Goal: Task Accomplishment & Management: Manage account settings

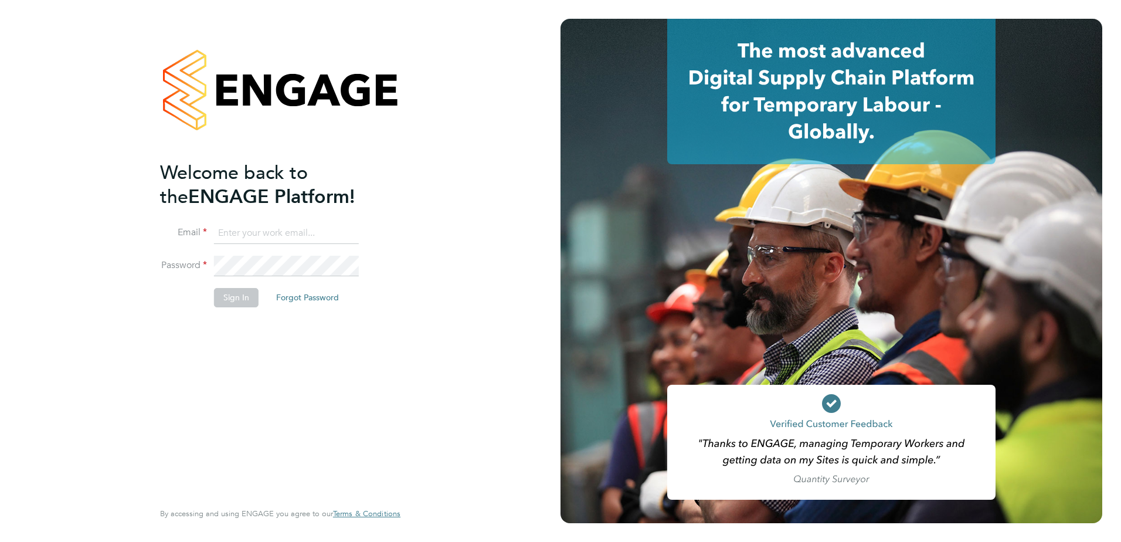
type input "kieron.ingram@cpplc.com"
click at [224, 301] on button "Sign In" at bounding box center [236, 297] width 45 height 19
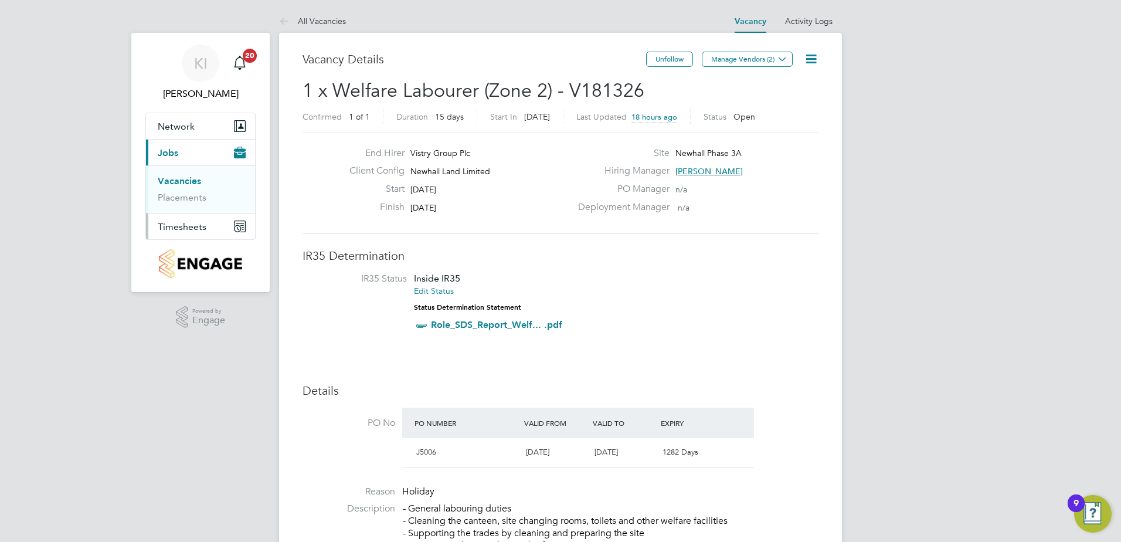
click at [200, 227] on span "Timesheets" at bounding box center [182, 226] width 49 height 11
click at [188, 205] on link "Timesheets" at bounding box center [182, 207] width 49 height 11
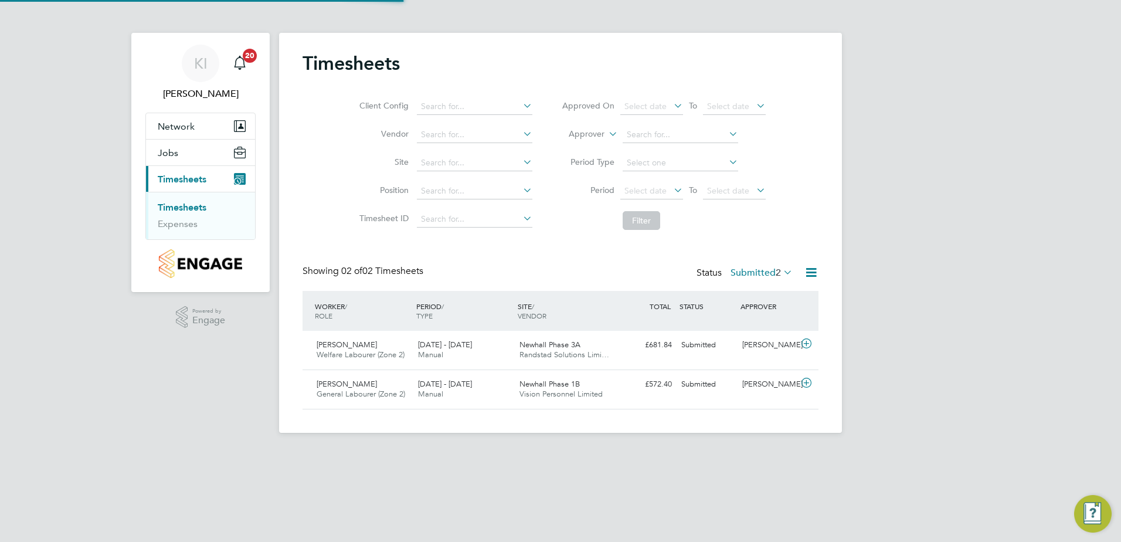
scroll to position [6, 6]
click at [538, 345] on span "Newhall Phase 3A" at bounding box center [549, 344] width 61 height 10
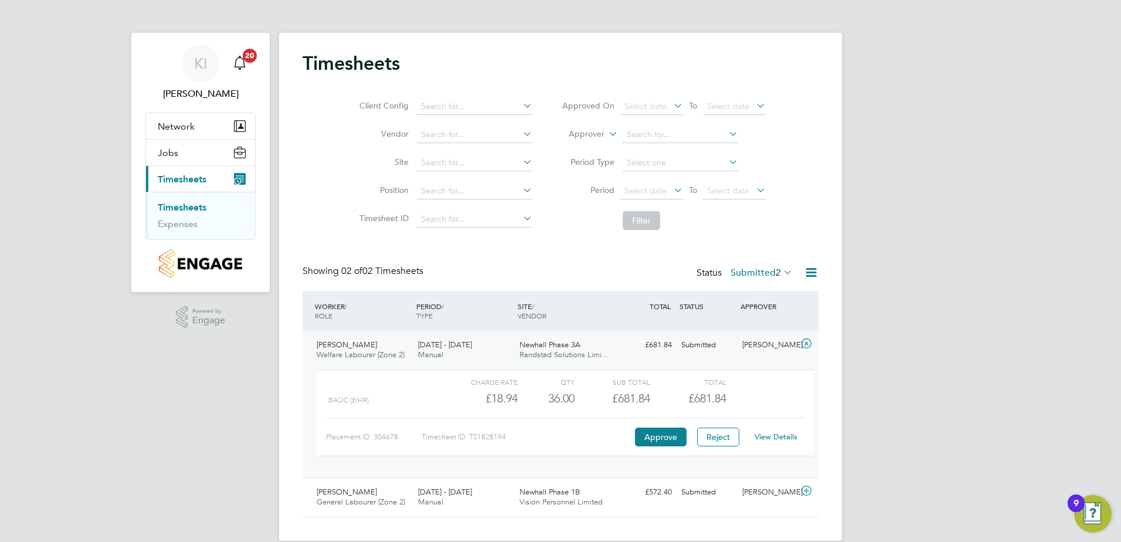
click at [773, 435] on link "View Details" at bounding box center [775, 436] width 43 height 10
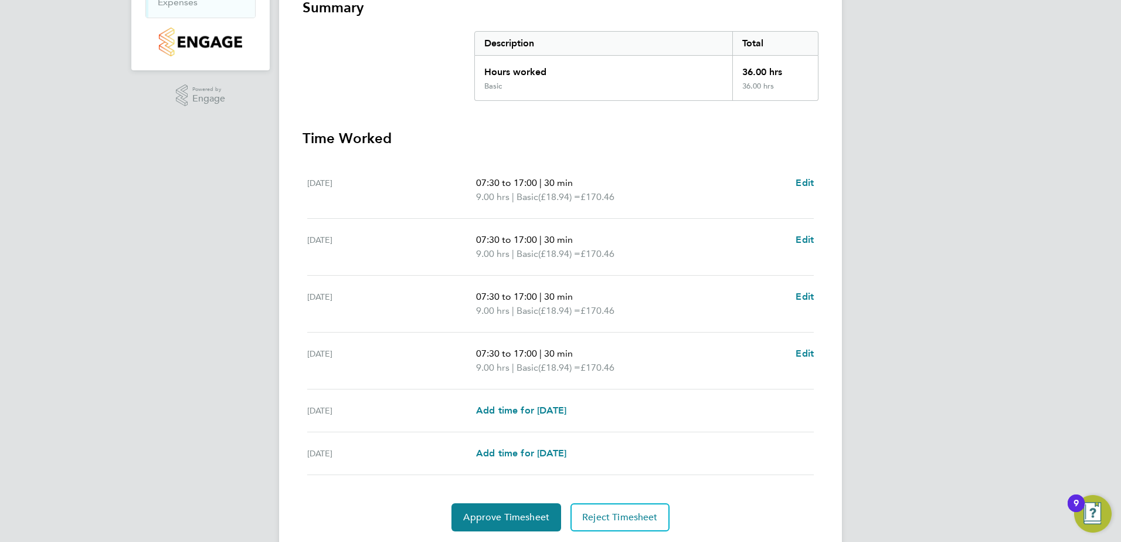
scroll to position [234, 0]
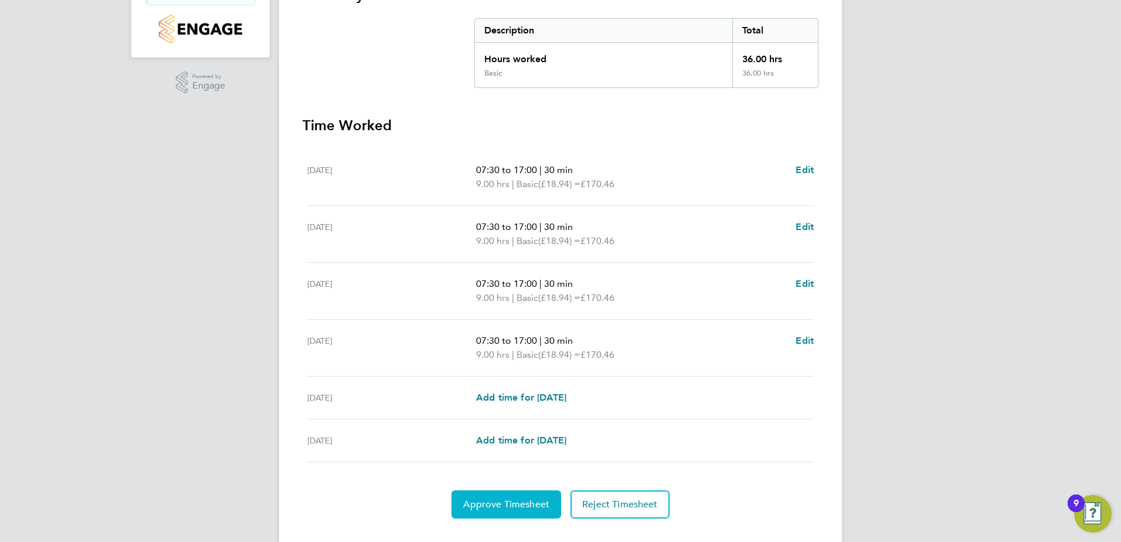
click at [520, 501] on span "Approve Timesheet" at bounding box center [506, 504] width 86 height 12
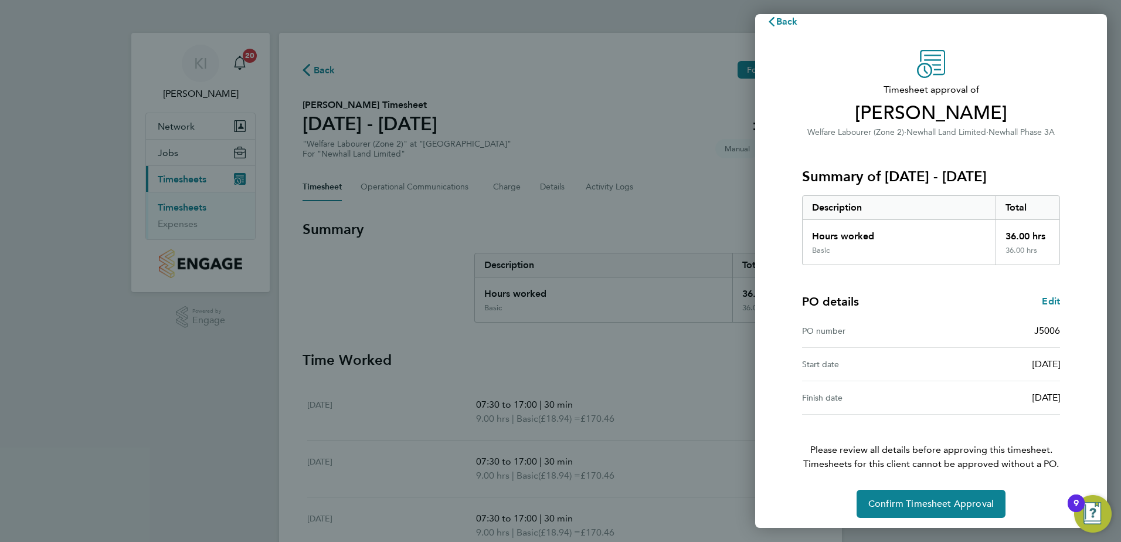
scroll to position [20, 0]
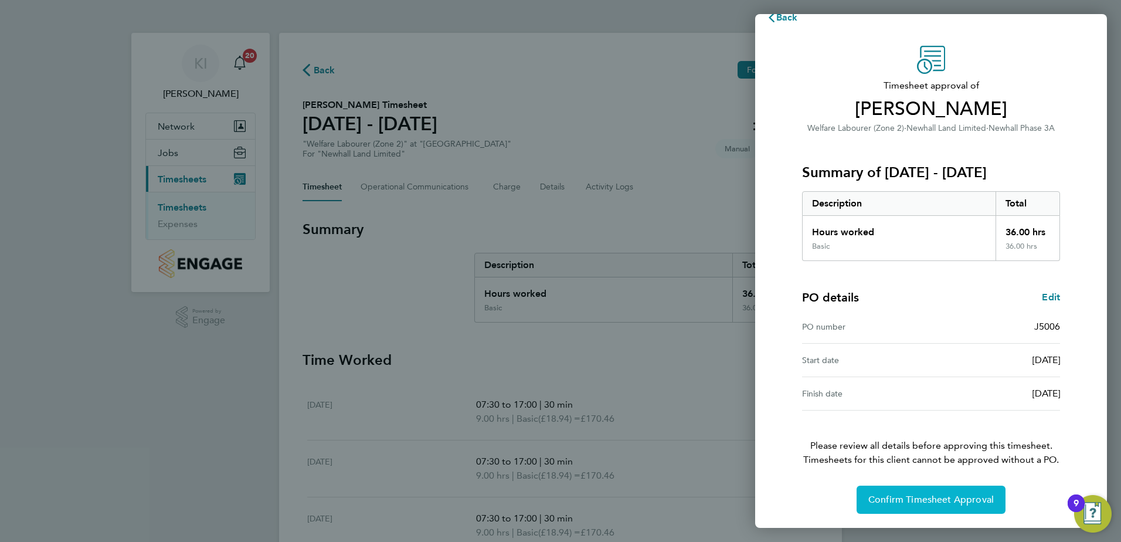
click at [916, 495] on span "Confirm Timesheet Approval" at bounding box center [930, 500] width 125 height 12
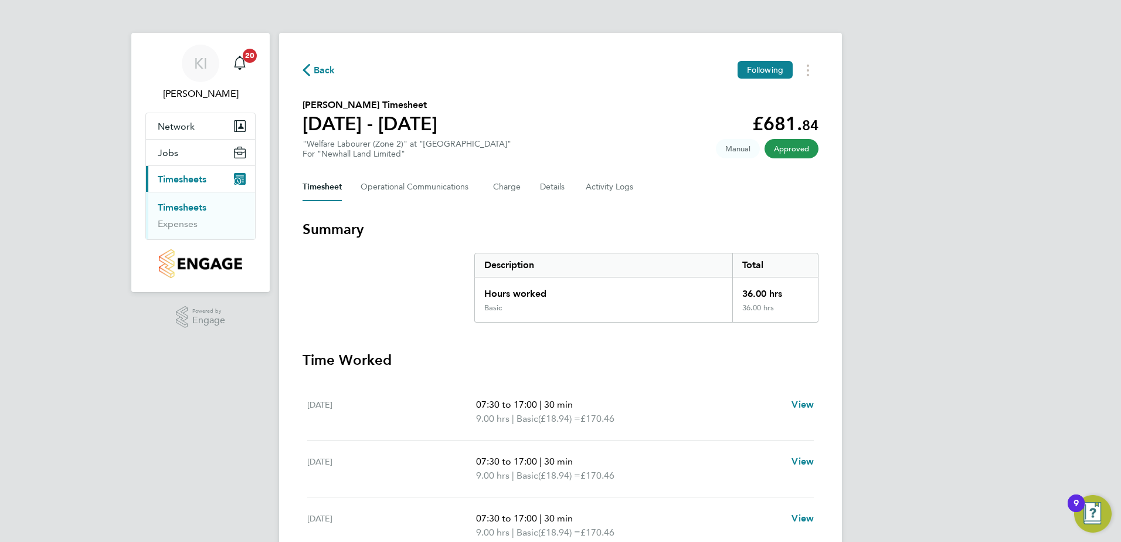
click at [186, 207] on link "Timesheets" at bounding box center [182, 207] width 49 height 11
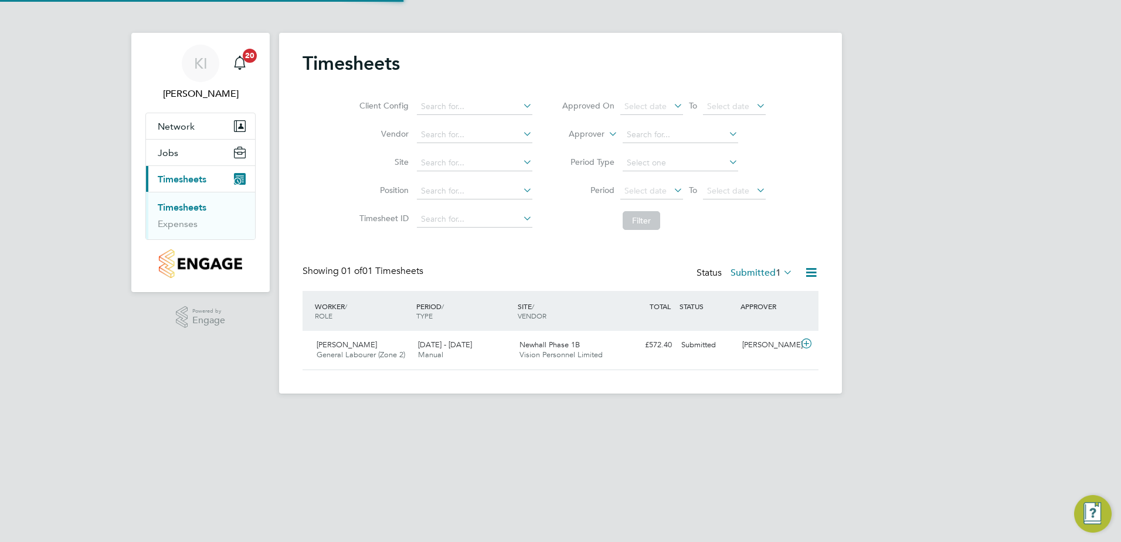
scroll to position [30, 102]
